Goal: Check status

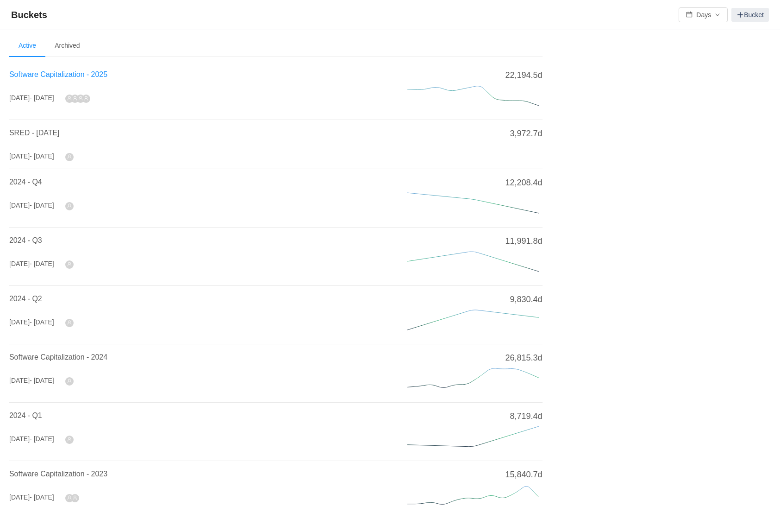
click at [47, 77] on span "Software Capitalization - 2025" at bounding box center [58, 74] width 98 height 8
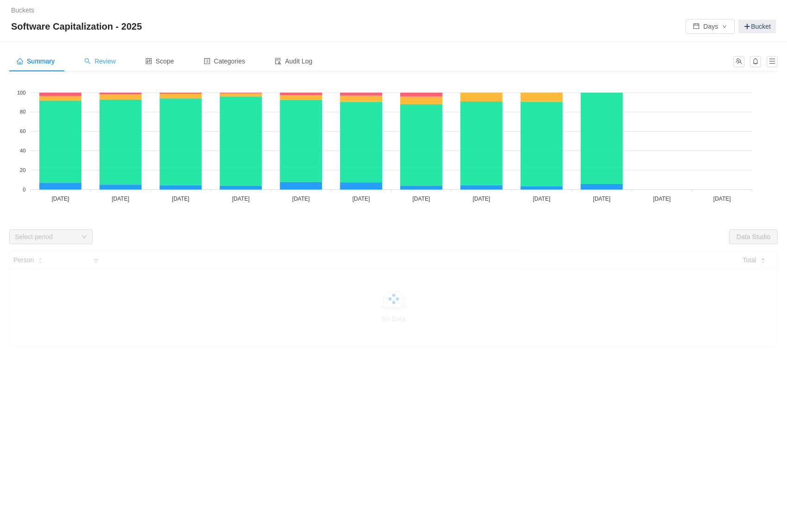
click at [115, 63] on span "Review" at bounding box center [99, 60] width 31 height 7
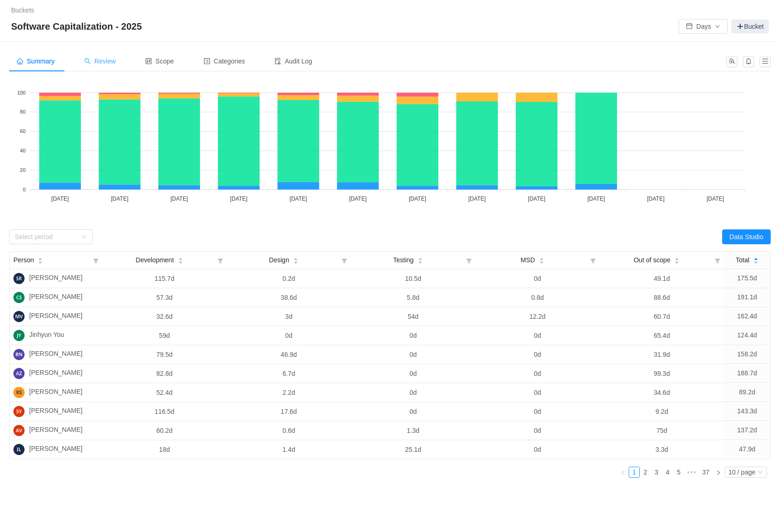
click at [112, 60] on span "Review" at bounding box center [99, 60] width 31 height 7
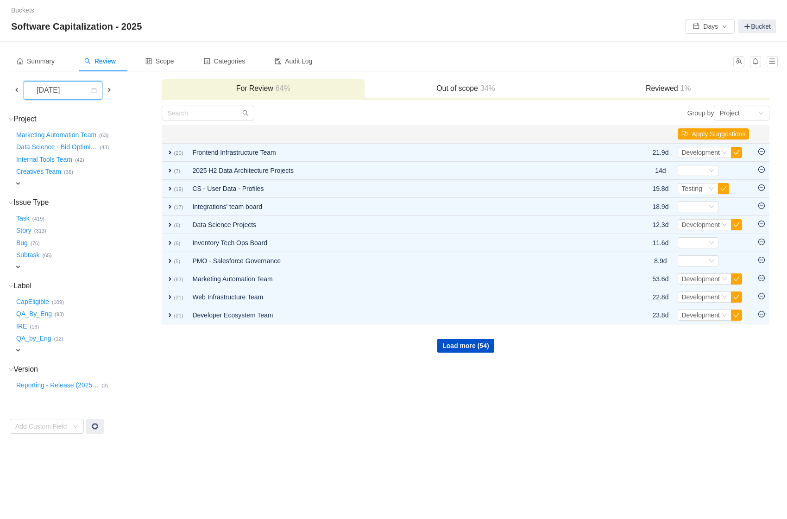
click at [37, 86] on div "[DATE]" at bounding box center [49, 90] width 40 height 18
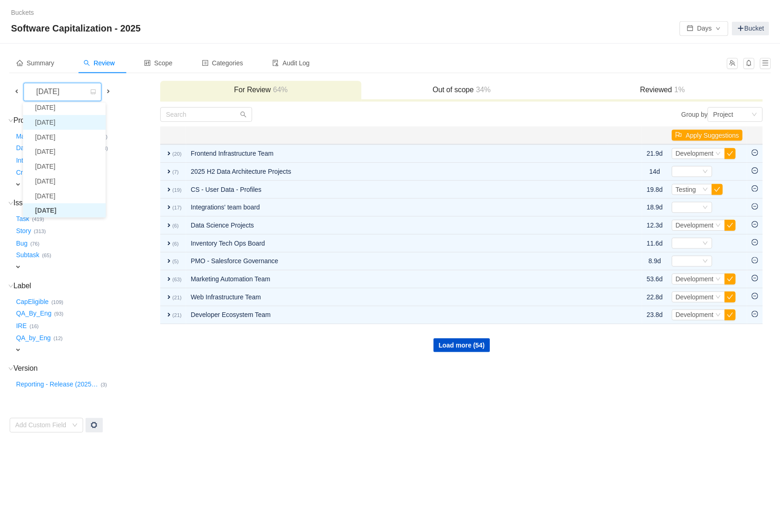
scroll to position [31, 0]
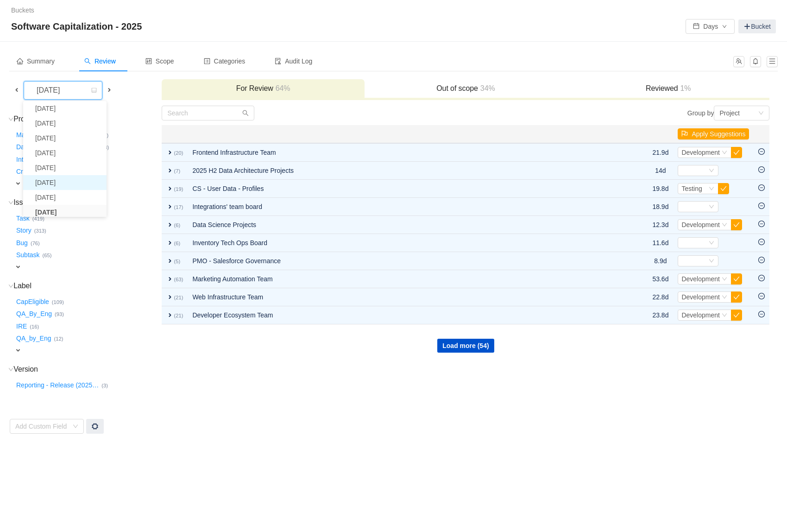
click at [62, 183] on li "[DATE]" at bounding box center [64, 182] width 83 height 15
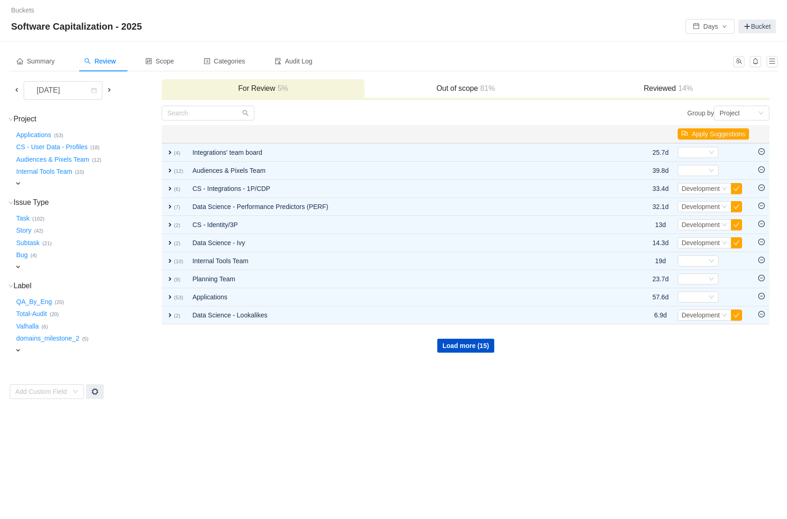
click at [22, 181] on div "expand" at bounding box center [72, 184] width 117 height 10
click at [68, 182] on div "Select value" at bounding box center [54, 184] width 73 height 9
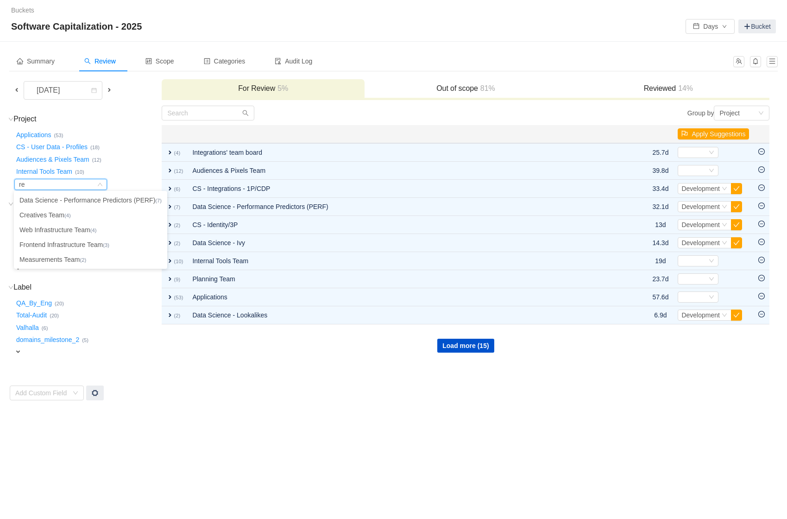
type input "re"
click at [269, 355] on td "Group by Project You will see tickets here after they were marked as out of sco…" at bounding box center [465, 252] width 608 height 295
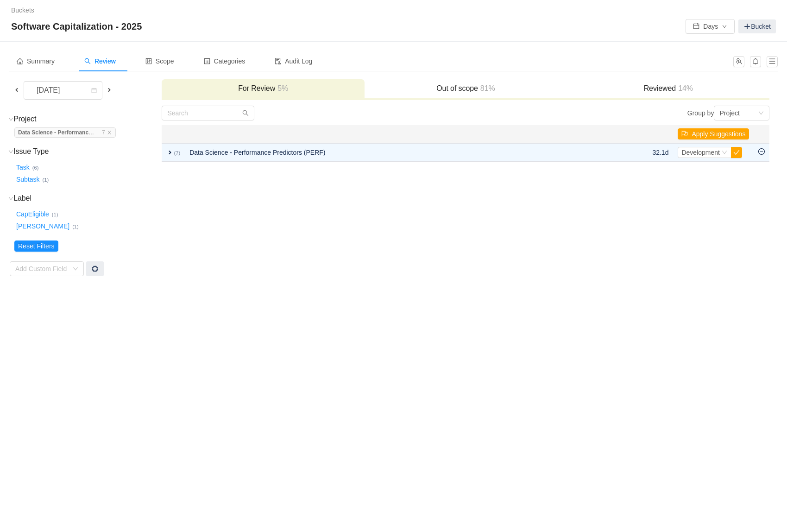
click at [75, 130] on strong "Data Science - Performanc" at bounding box center [53, 132] width 70 height 6
click at [112, 131] on icon "icon: close" at bounding box center [109, 132] width 5 height 5
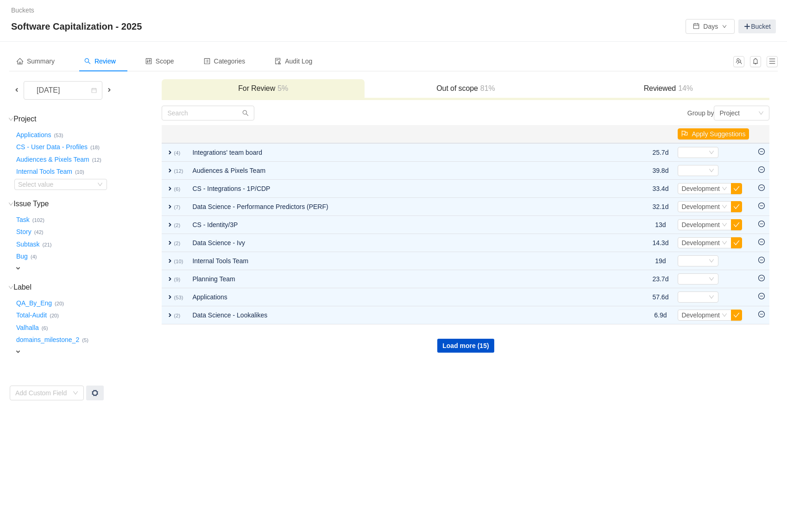
click at [482, 93] on div "Out of scope 81%" at bounding box center [465, 89] width 202 height 20
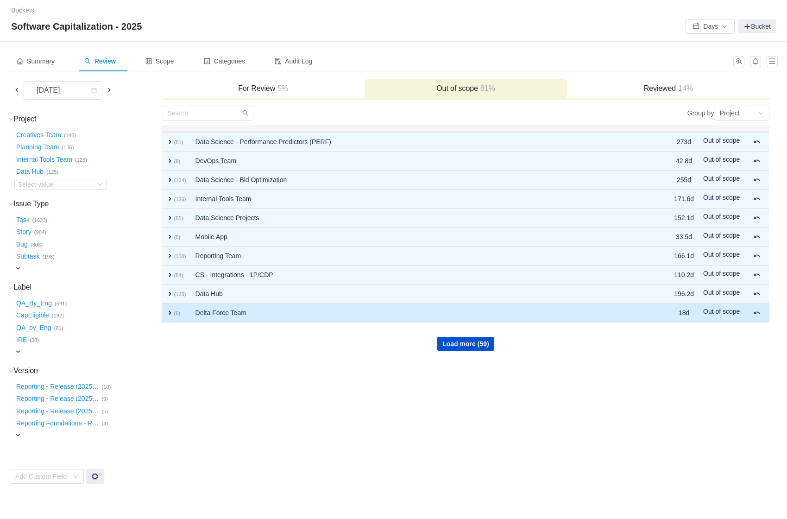
click at [170, 312] on span "expand" at bounding box center [169, 312] width 7 height 7
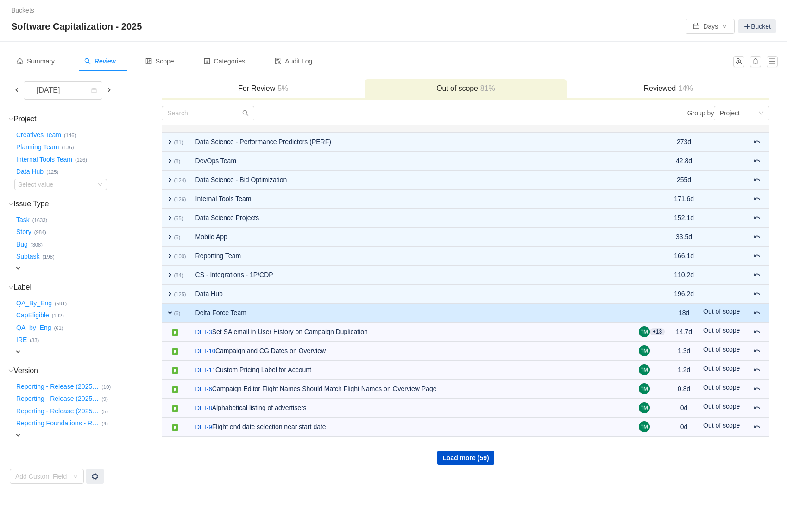
click at [170, 312] on span "expand" at bounding box center [169, 312] width 7 height 7
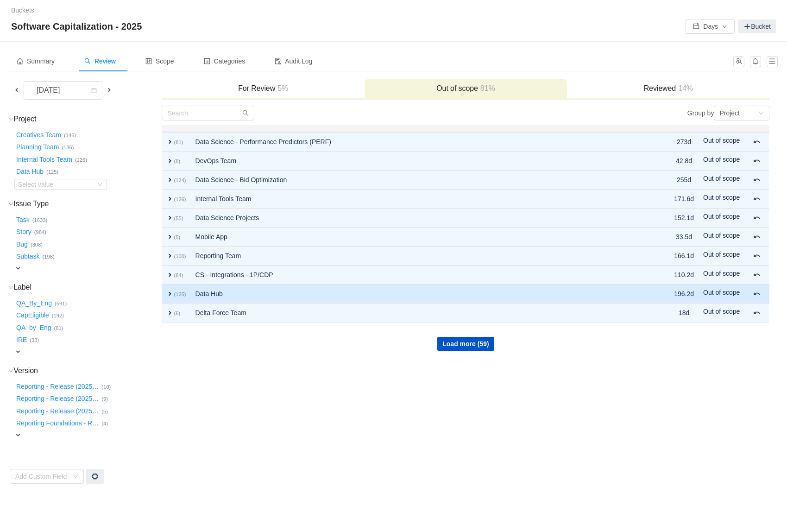
click at [172, 296] on td "expand (125)" at bounding box center [176, 293] width 29 height 19
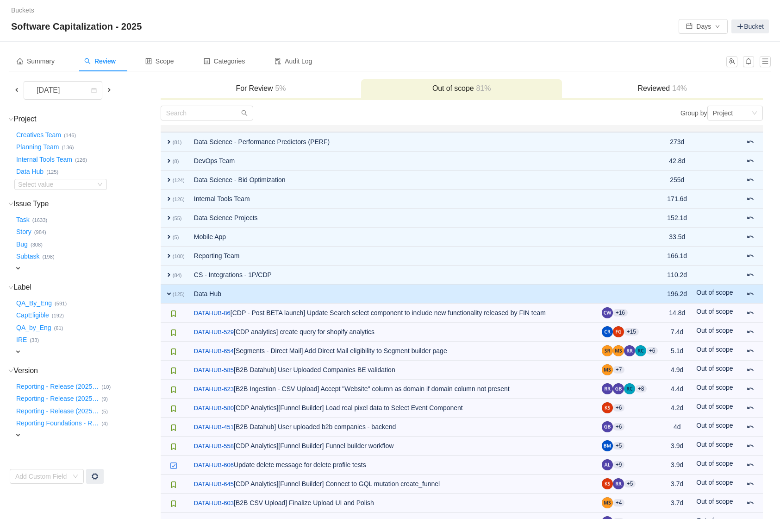
click at [169, 293] on span "expand" at bounding box center [168, 293] width 7 height 7
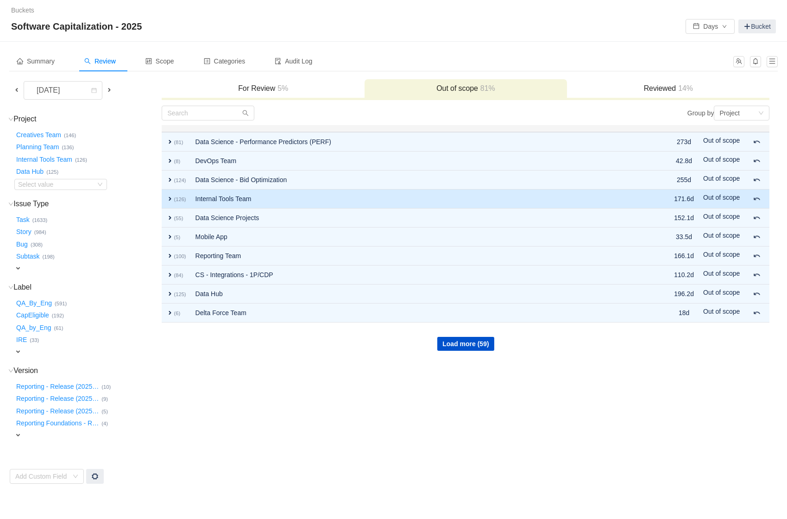
click at [167, 198] on span "expand" at bounding box center [169, 198] width 7 height 7
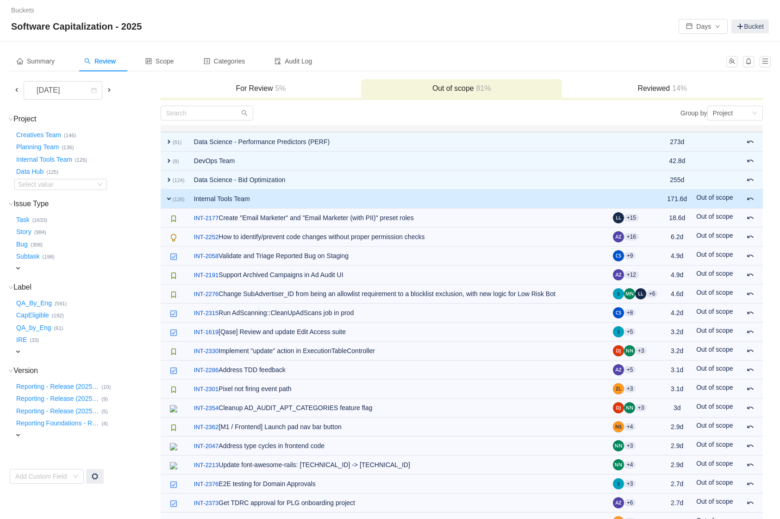
click at [167, 195] on span "expand" at bounding box center [168, 198] width 7 height 7
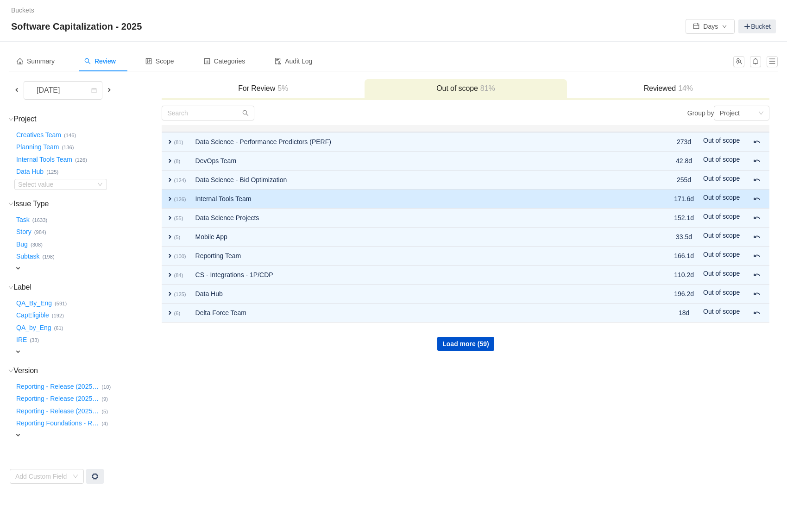
click at [167, 195] on span "expand" at bounding box center [169, 198] width 7 height 7
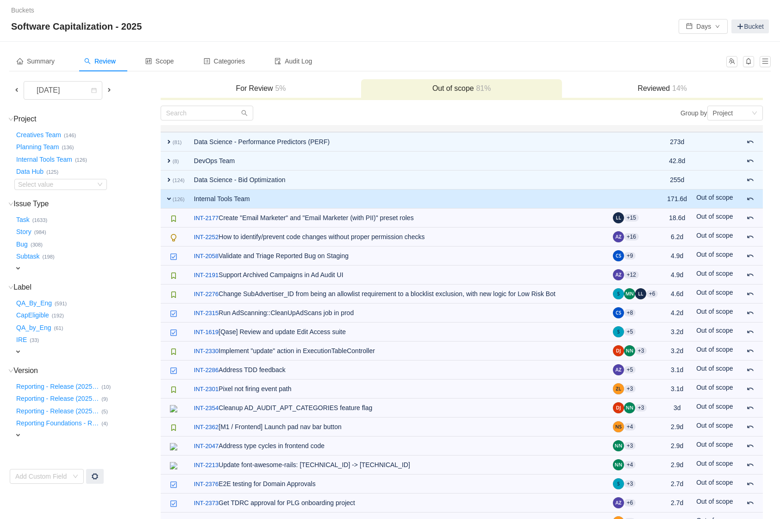
click at [167, 195] on span "expand" at bounding box center [168, 198] width 7 height 7
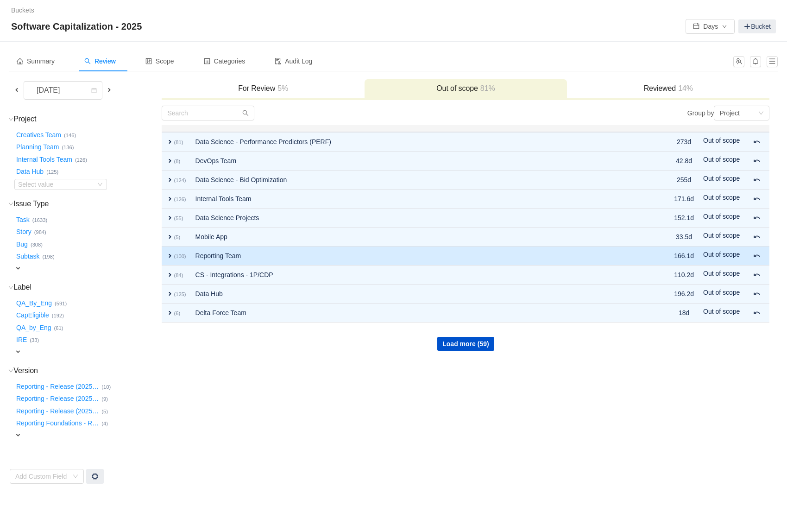
click at [168, 256] on span "expand" at bounding box center [169, 255] width 7 height 7
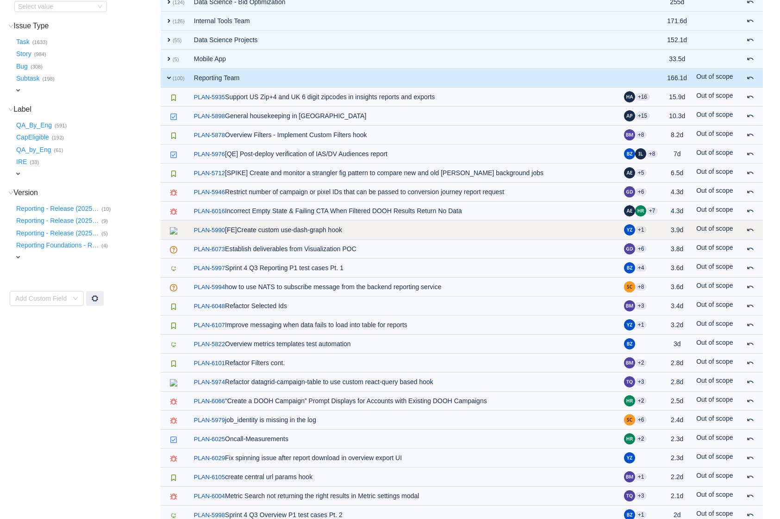
scroll to position [180, 0]
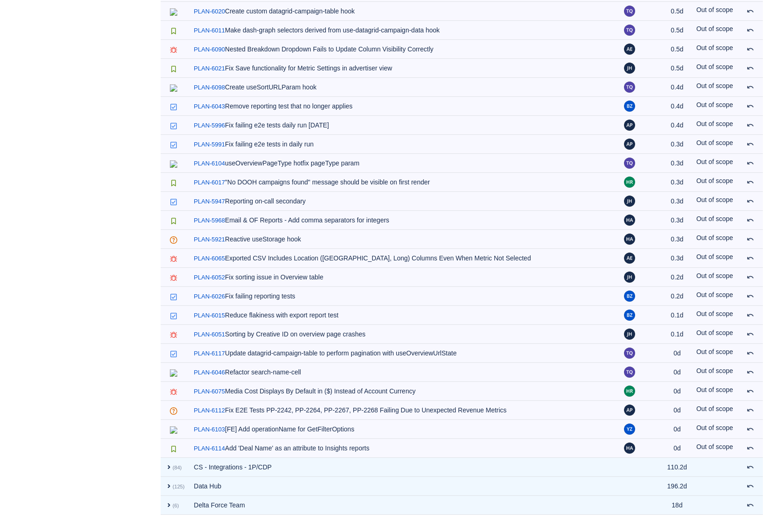
scroll to position [1733, 0]
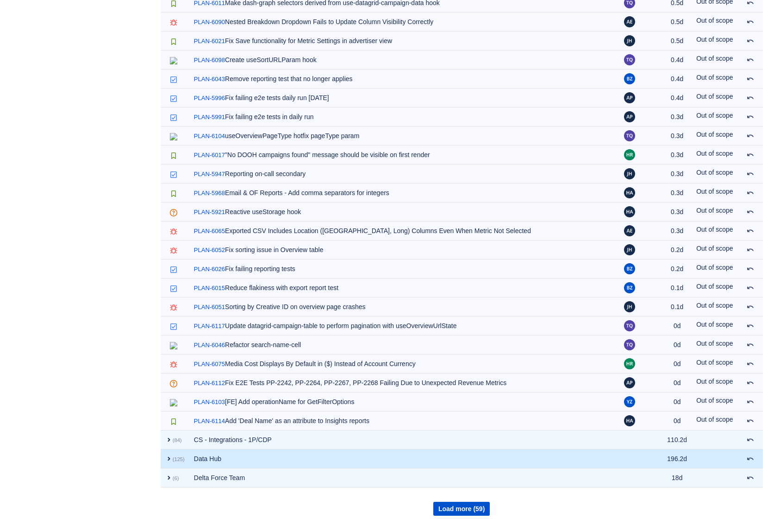
click at [168, 455] on span "expand" at bounding box center [168, 458] width 7 height 7
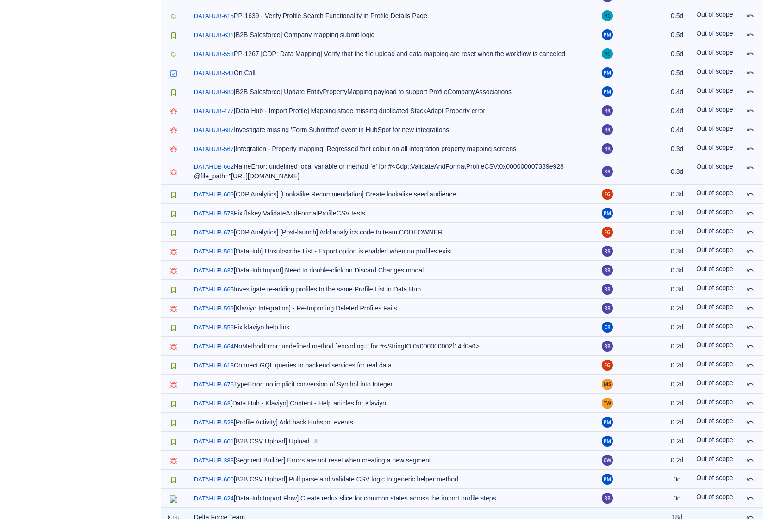
scroll to position [4132, 0]
